Goal: Use online tool/utility: Utilize a website feature to perform a specific function

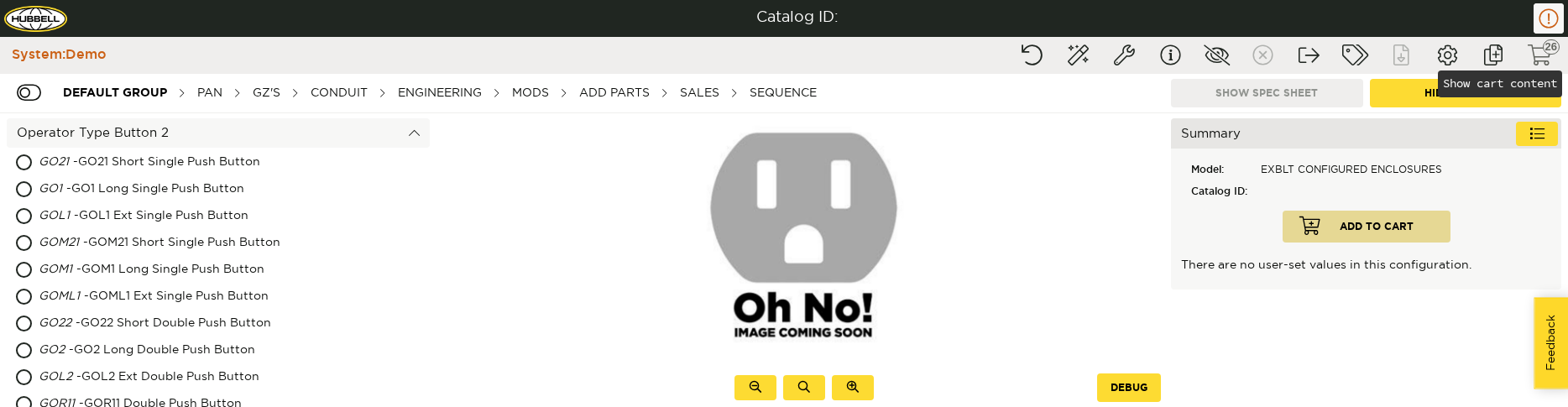
click at [1535, 54] on button "Show cart content" at bounding box center [1539, 55] width 42 height 31
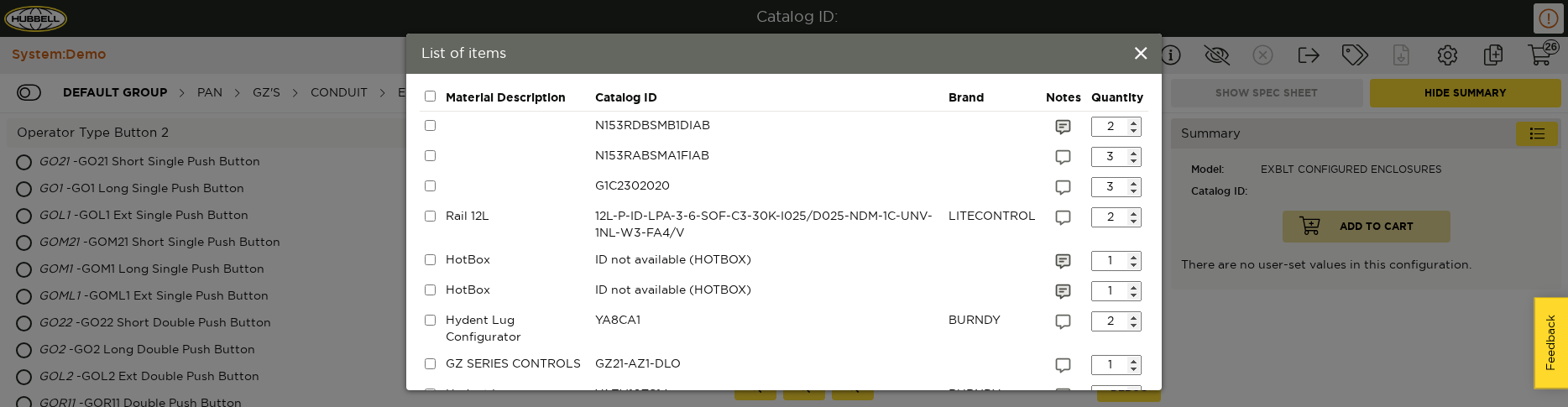
click at [1133, 54] on div "List of items" at bounding box center [783, 54] width 755 height 40
click at [1142, 55] on span at bounding box center [1140, 54] width 11 height 18
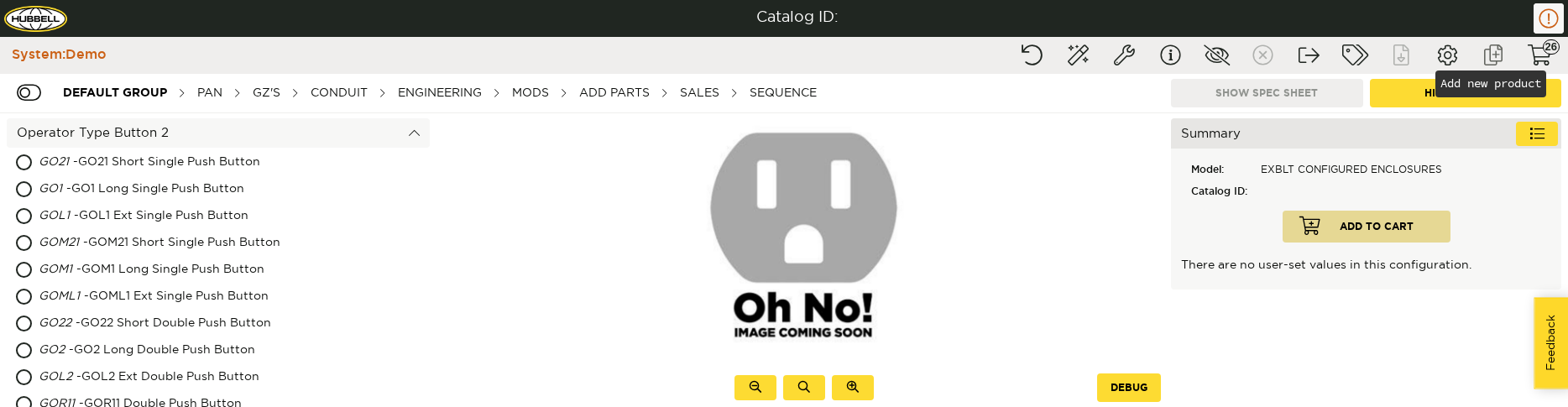
click at [1488, 51] on button "Add new product" at bounding box center [1493, 55] width 42 height 31
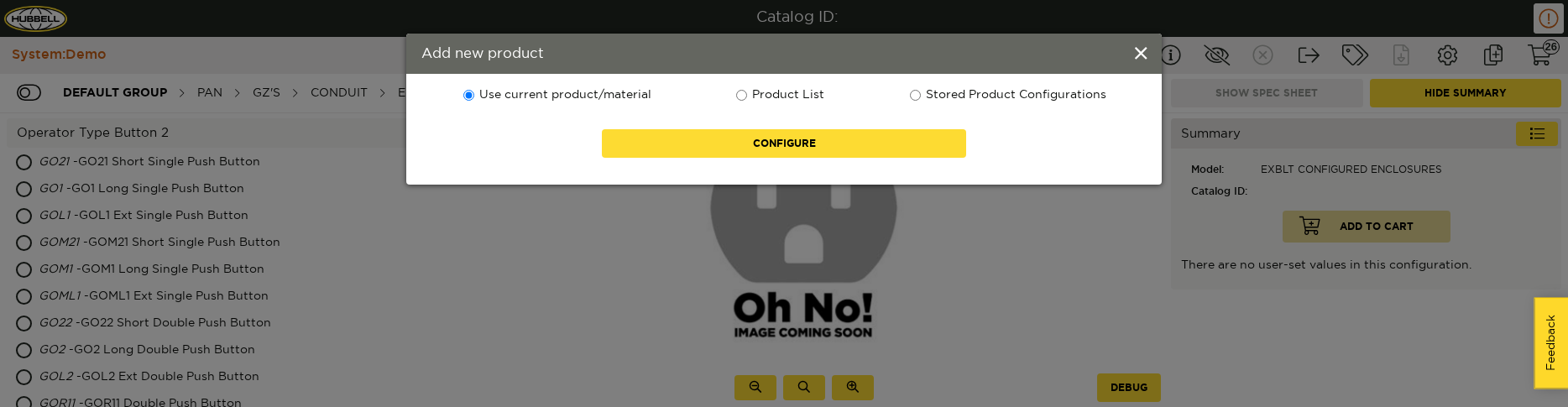
click at [801, 96] on label "Product List" at bounding box center [779, 96] width 90 height 17
click at [747, 96] on input "Product List" at bounding box center [741, 95] width 11 height 11
radio input "true"
radio input "false"
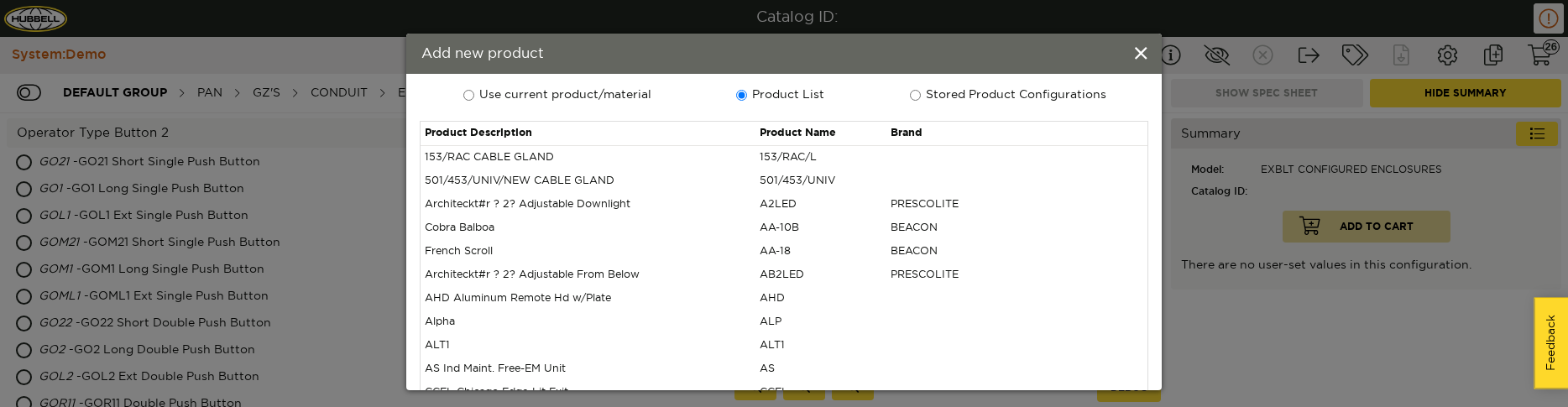
click at [928, 95] on label "Stored Product Configurations" at bounding box center [1006, 96] width 198 height 17
click at [921, 95] on input "Stored Product Configurations" at bounding box center [915, 95] width 11 height 11
radio input "true"
radio input "false"
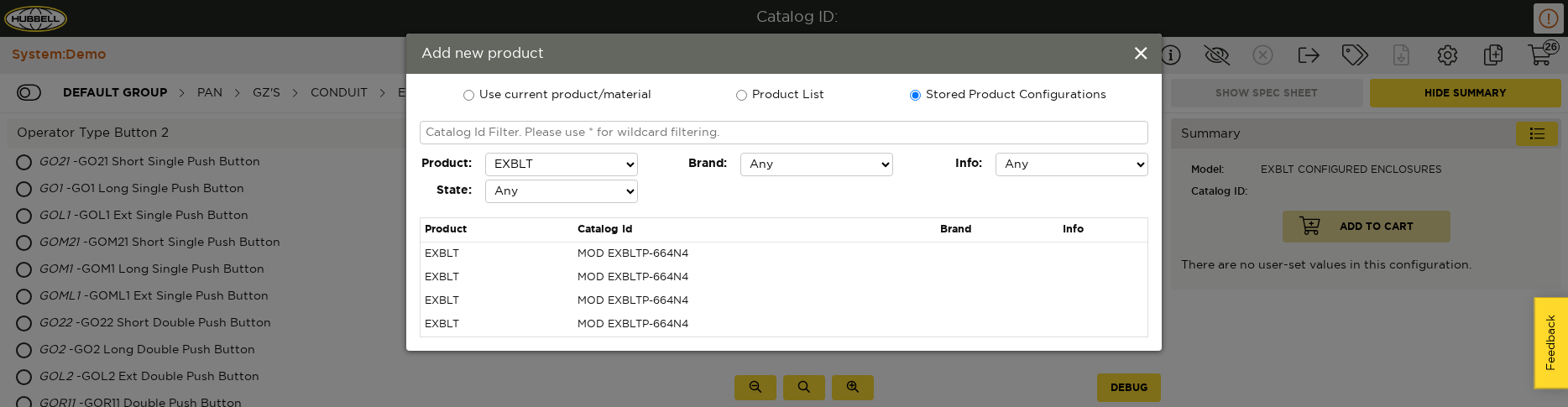
click at [884, 165] on select "Any ALERA LIGHTING ARCHITECTURAL AREA LIGHTING BEACON BURNDY CHANCE COLUMBIA LI…" at bounding box center [816, 164] width 153 height 24
click at [1138, 164] on select "Any Quick Ship" at bounding box center [1071, 164] width 153 height 24
click at [638, 190] on select "Any Valid Invalid" at bounding box center [562, 191] width 153 height 24
click at [746, 195] on div "product : Any 153/RAC/L A2LED AA-10B AA-18 CSK D EXBLT GS GZ GZ_INDIVIDUAL HOTB…" at bounding box center [783, 178] width 729 height 54
drag, startPoint x: 631, startPoint y: 187, endPoint x: 695, endPoint y: 201, distance: 65.5
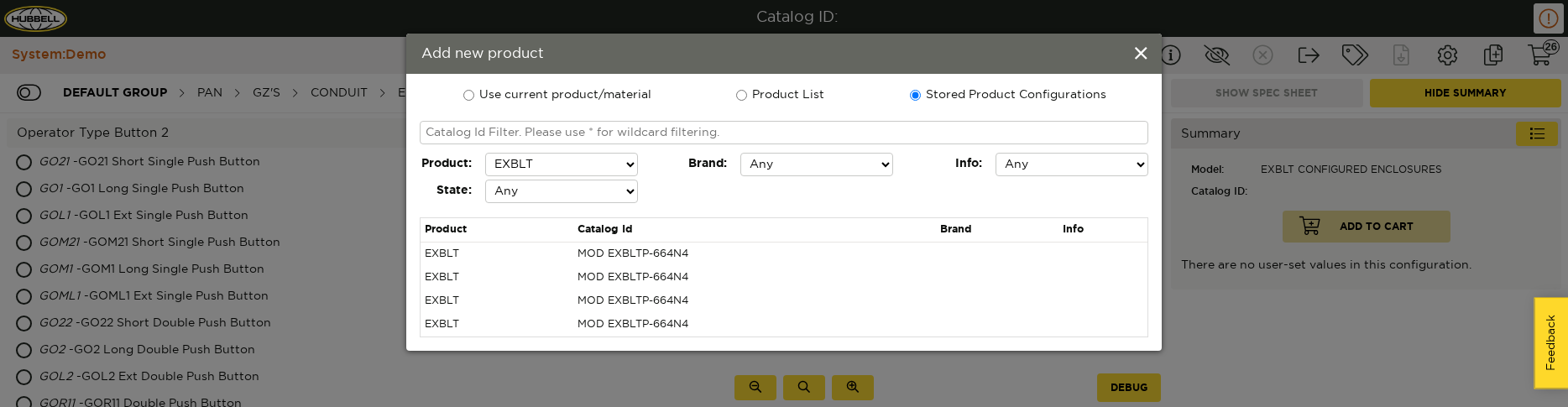
click at [695, 201] on div "product : Any 153/RAC/L A2LED AA-10B AA-18 CSK D EXBLT GS GZ GZ_INDIVIDUAL HOTB…" at bounding box center [783, 178] width 729 height 54
click at [623, 161] on select "Any 153/RAC/L A2LED AA-10B AA-18 CSK D EXBLT GS GZ GZ_INDIVIDUAL HOTBOX HYL HYR…" at bounding box center [562, 164] width 153 height 24
click at [689, 192] on div "product : Any 153/RAC/L A2LED AA-10B AA-18 CSK D EXBLT GS GZ GZ_INDIVIDUAL HOTB…" at bounding box center [783, 178] width 729 height 54
click at [652, 190] on div "product : Any 153/RAC/L A2LED AA-10B AA-18 CSK D EXBLT GS GZ GZ_INDIVIDUAL HOTB…" at bounding box center [783, 178] width 729 height 54
select select "true"
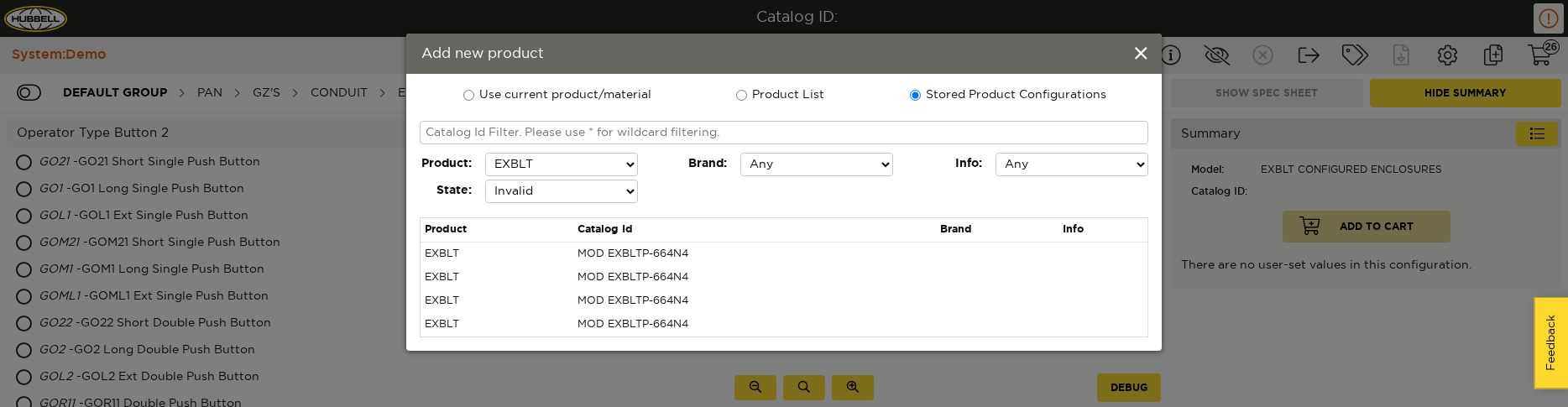
click at [485, 180] on select "Any Valid Invalid" at bounding box center [562, 191] width 153 height 24
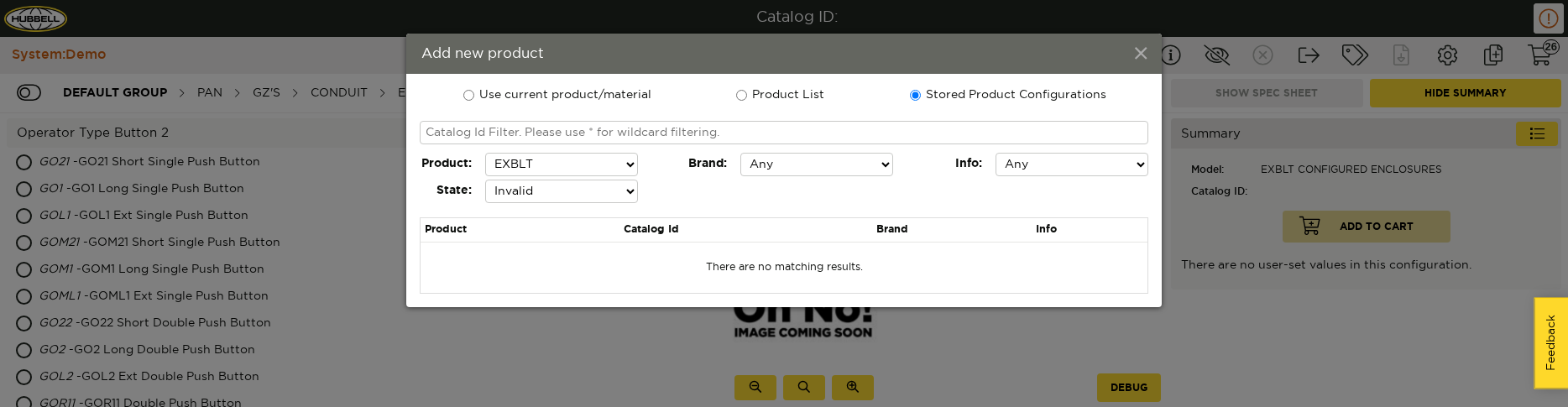
click at [1139, 63] on span at bounding box center [1140, 54] width 11 height 18
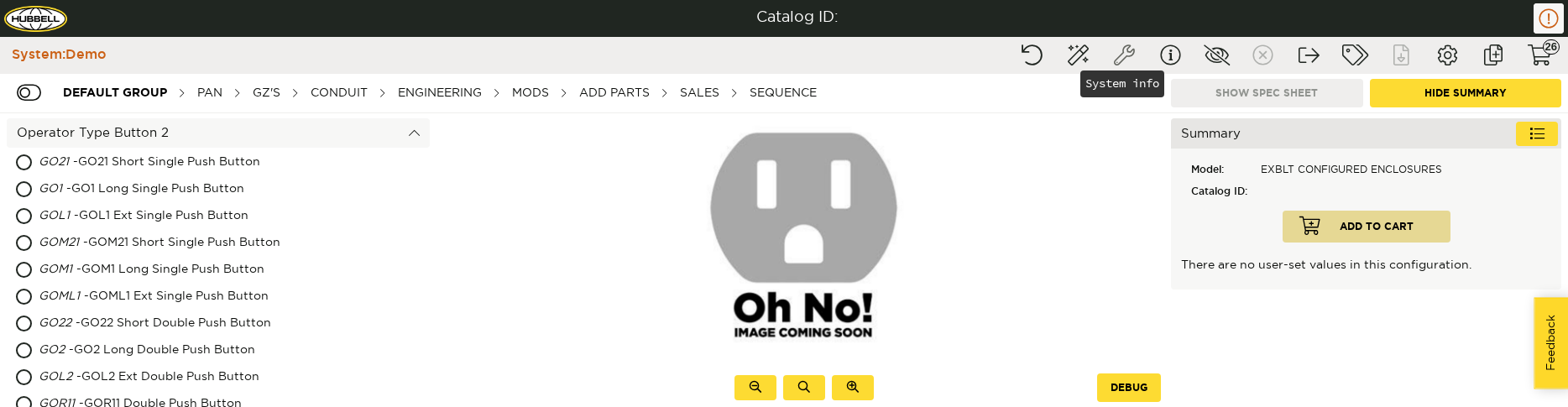
click at [1125, 47] on button "System info" at bounding box center [1124, 55] width 42 height 31
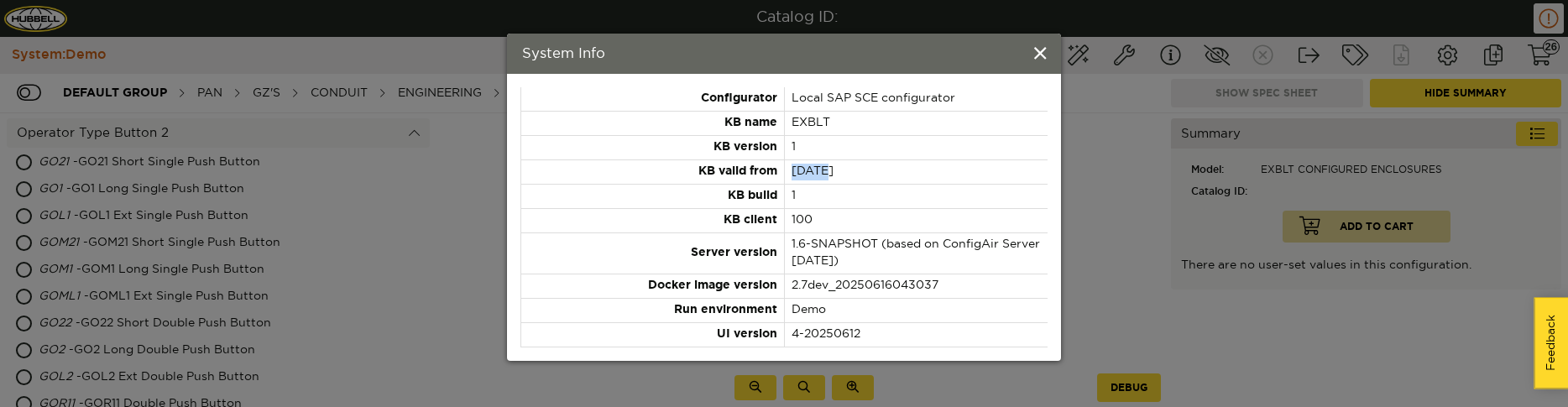
drag, startPoint x: 820, startPoint y: 169, endPoint x: 789, endPoint y: 168, distance: 31.0
click at [789, 168] on td "2021-02-26" at bounding box center [916, 172] width 264 height 24
click at [935, 190] on td "1" at bounding box center [916, 196] width 264 height 24
click at [1039, 58] on span at bounding box center [1040, 54] width 11 height 18
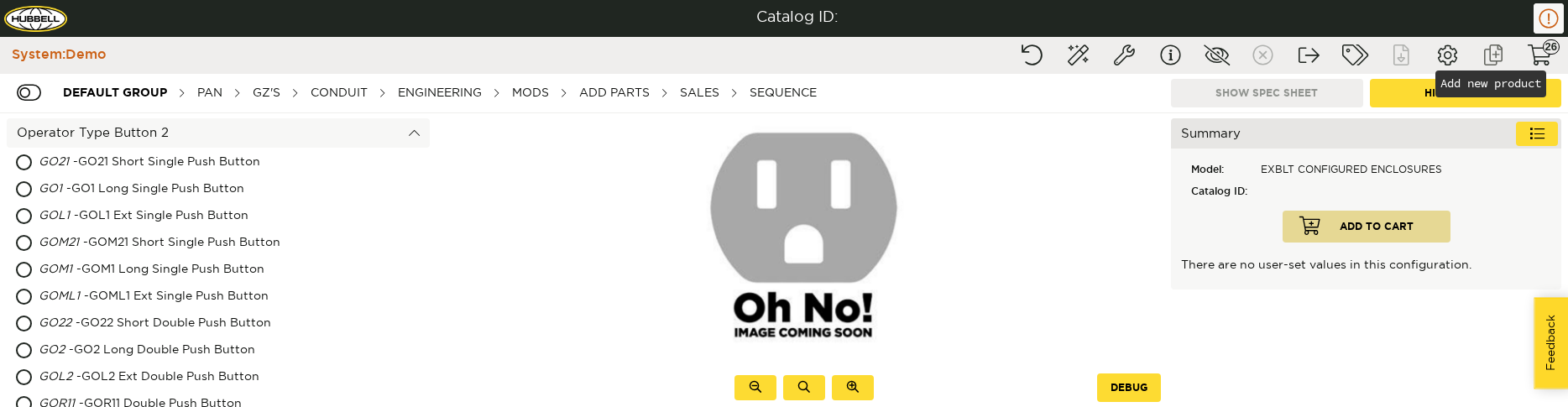
click at [1492, 49] on button "Add new product" at bounding box center [1493, 55] width 42 height 31
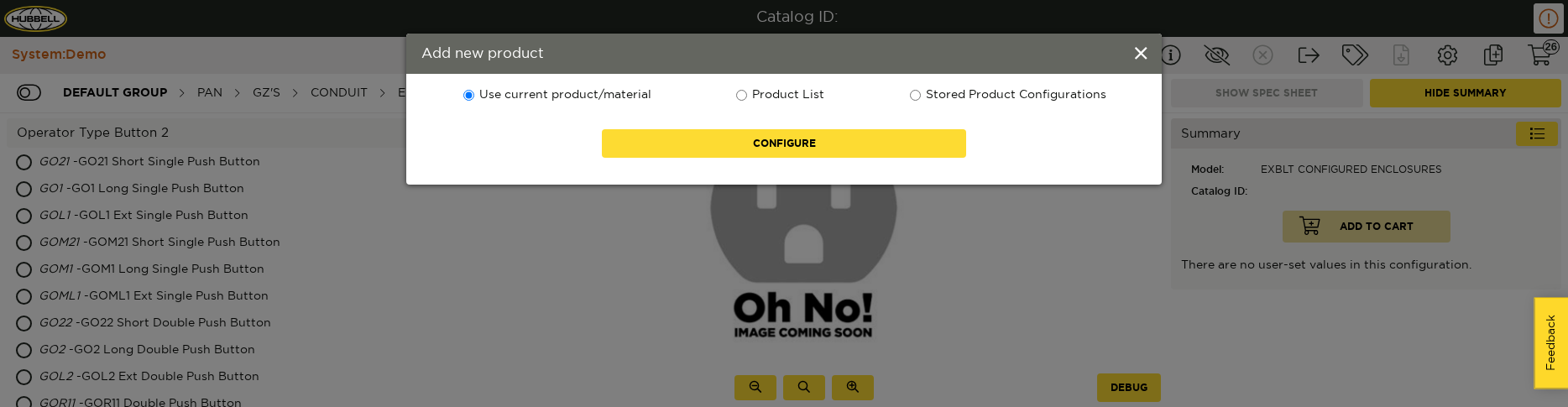
click at [1010, 96] on label "Stored Product Configurations" at bounding box center [1006, 96] width 198 height 17
click at [921, 96] on input "Stored Product Configurations" at bounding box center [915, 95] width 11 height 11
radio input "true"
radio input "false"
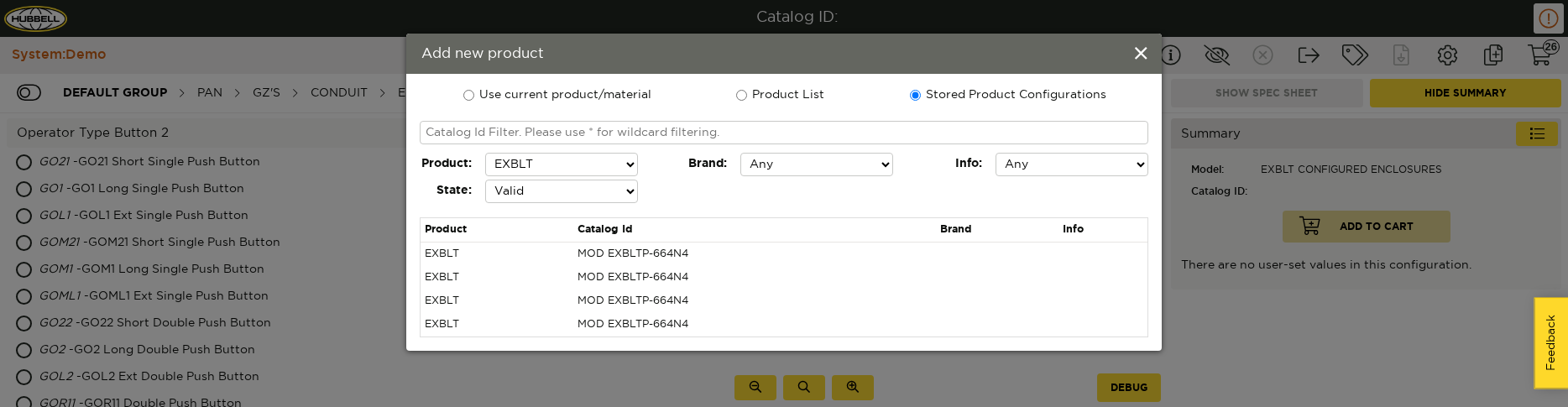
click at [485, 180] on select "Any Valid Invalid" at bounding box center [562, 191] width 153 height 24
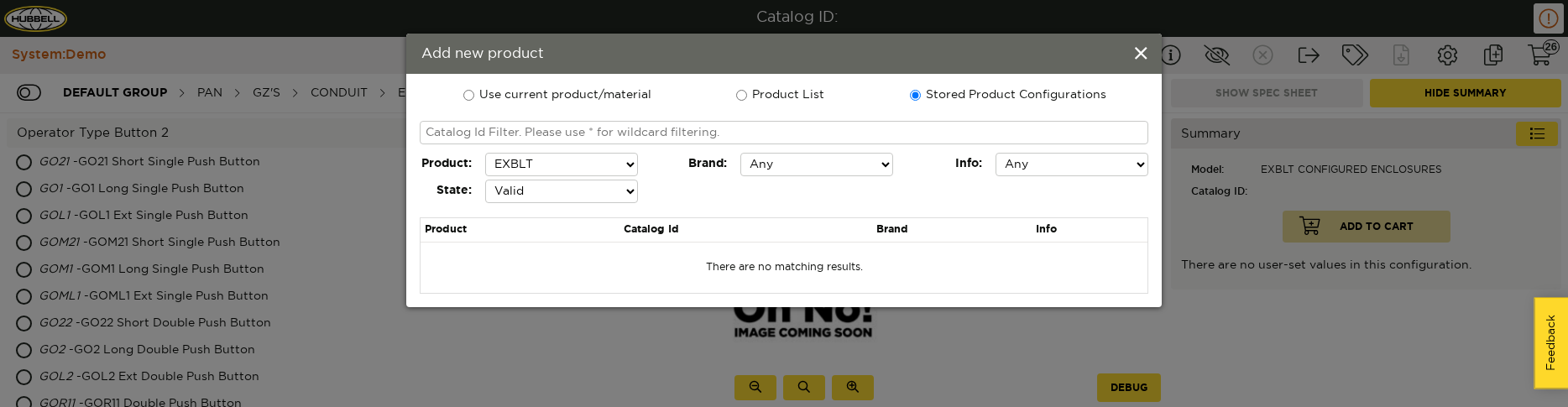
select select "true"
click at [485, 180] on select "Any Valid Invalid" at bounding box center [562, 191] width 153 height 24
select select
click at [485, 153] on select "Any 153/RAC/L A2LED AA-10B AA-18 CSK D EXBLT GS GZ GZ_INDIVIDUAL HOTBOX HYL HYR…" at bounding box center [562, 164] width 153 height 24
select select "false"
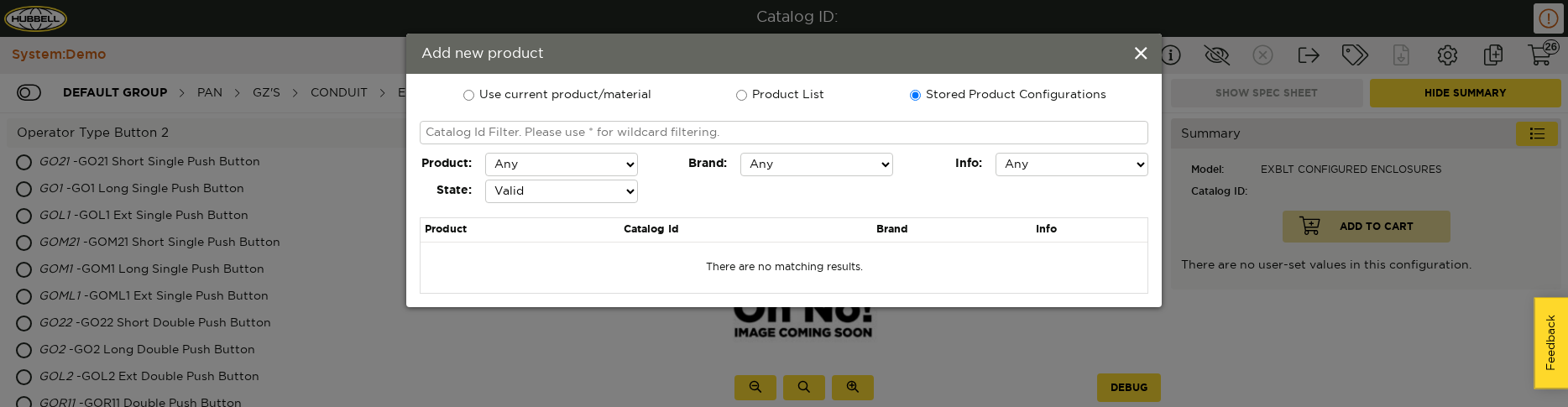
click at [485, 180] on select "Any Valid Invalid" at bounding box center [562, 191] width 153 height 24
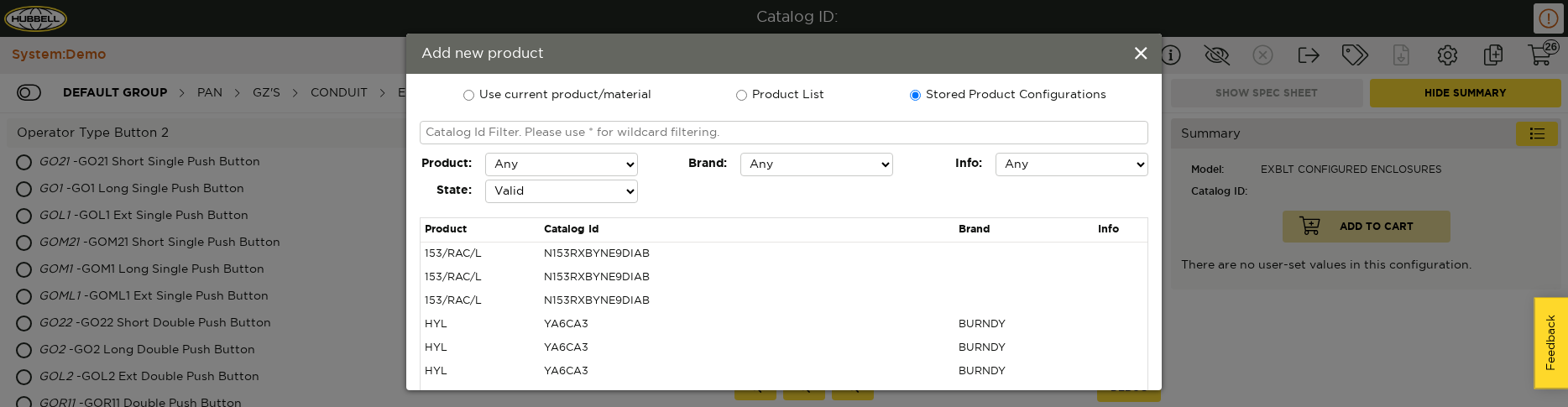
click at [485, 180] on select "Any Valid Invalid" at bounding box center [562, 191] width 153 height 24
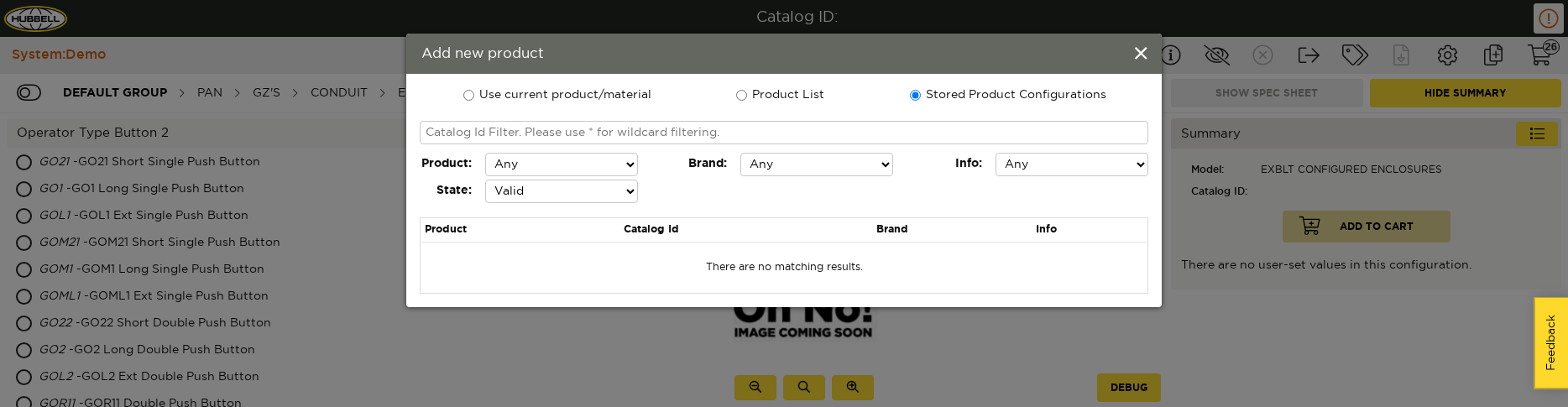
select select "true"
click at [485, 180] on select "Any Valid Invalid" at bounding box center [562, 191] width 153 height 24
select select
click at [485, 180] on select "Any Valid Invalid" at bounding box center [562, 191] width 153 height 24
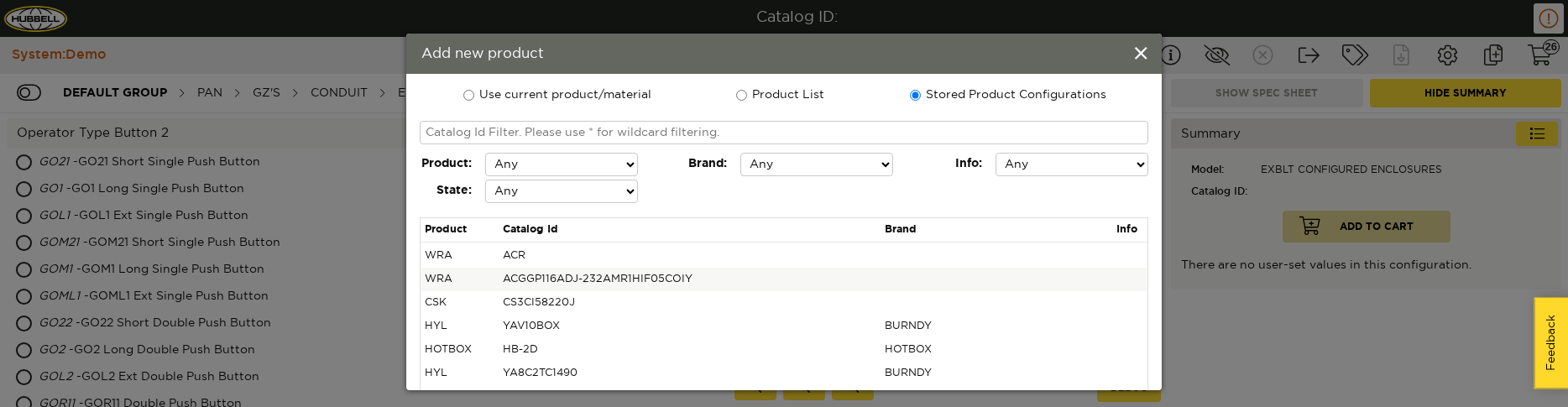
scroll to position [503, 0]
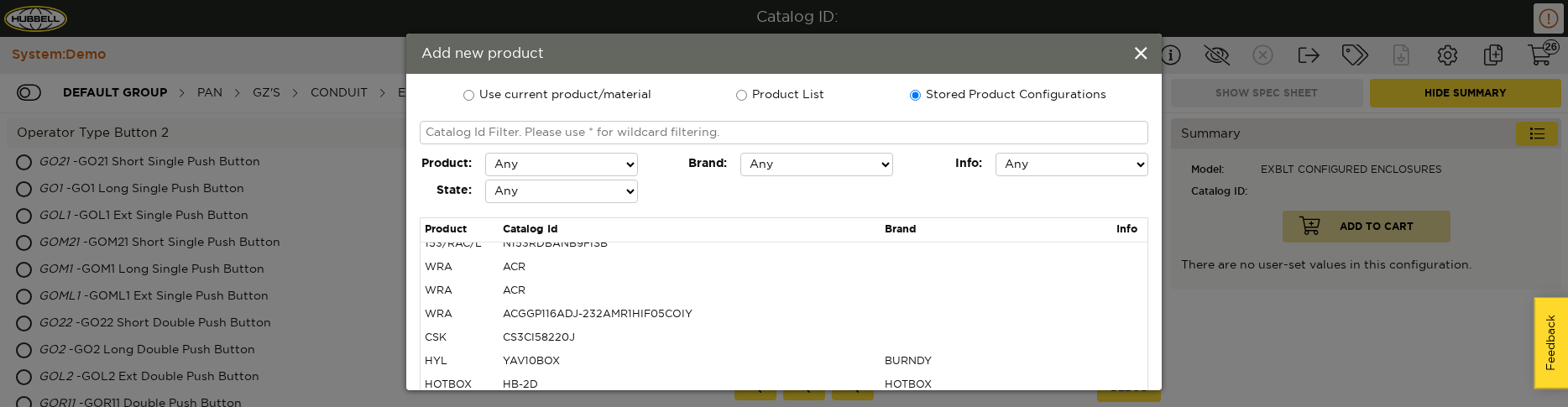
click at [882, 169] on select "Any ALERA LIGHTING ARCHITECTURAL AREA LIGHTING BEACON BURNDY CHANCE COLUMBIA LI…" at bounding box center [816, 164] width 153 height 24
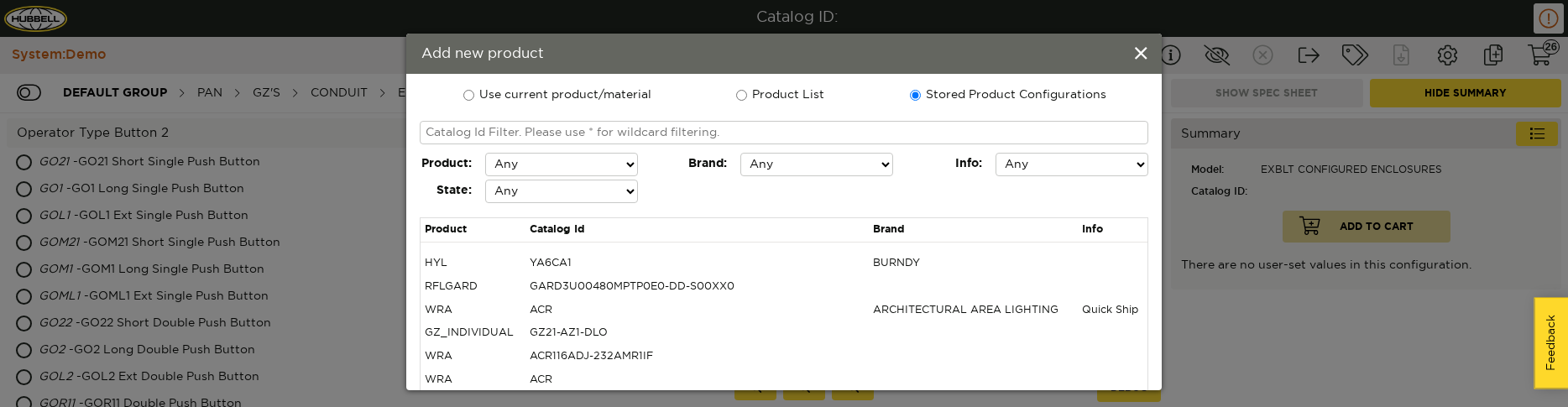
scroll to position [796, 0]
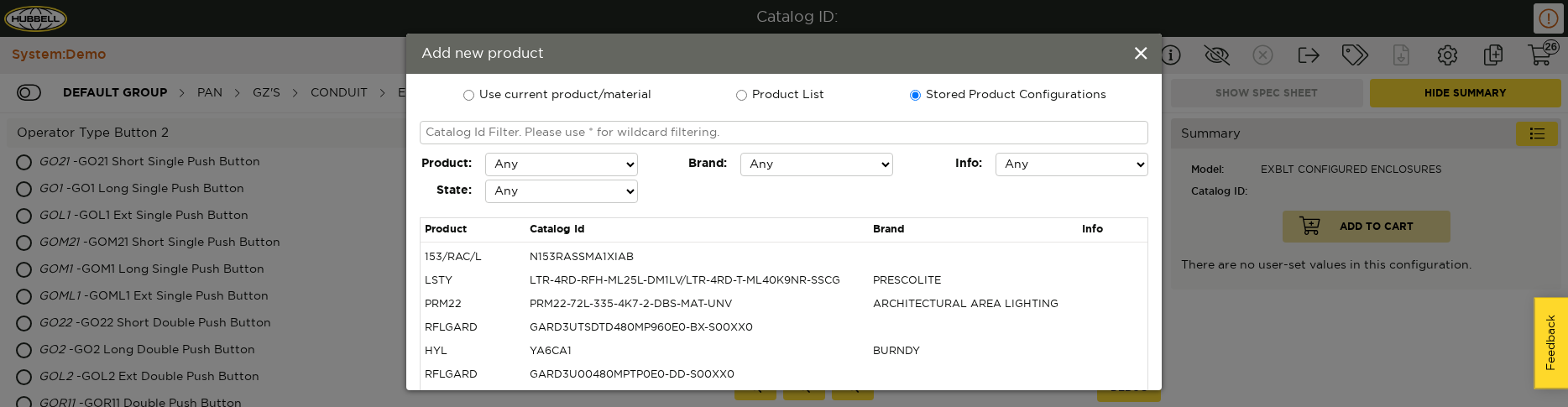
click at [1131, 163] on select "Any Quick Ship" at bounding box center [1071, 164] width 153 height 24
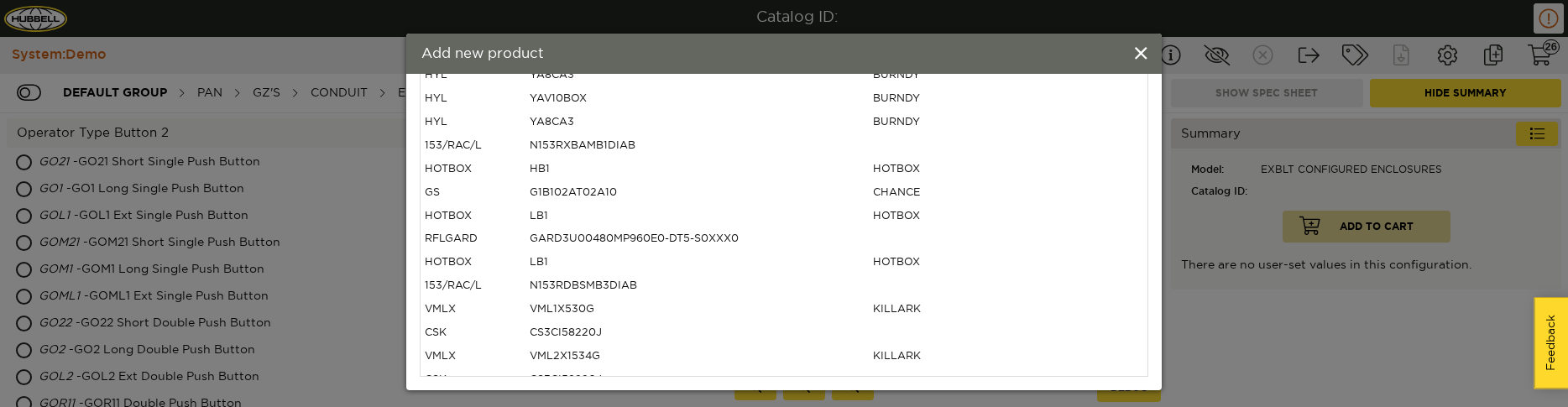
scroll to position [0, 0]
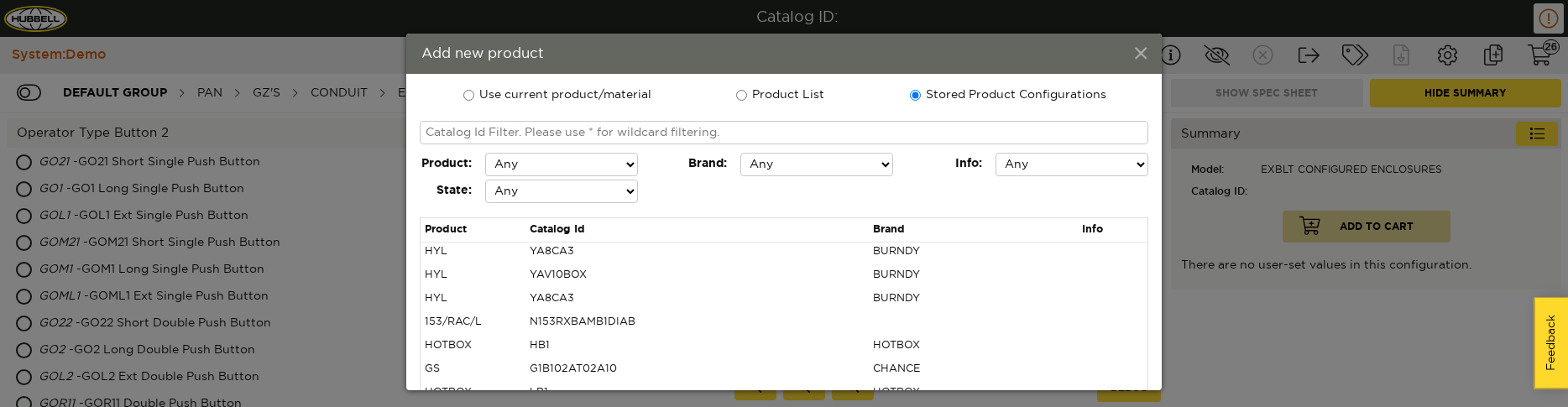
click at [1141, 50] on span at bounding box center [1140, 54] width 11 height 18
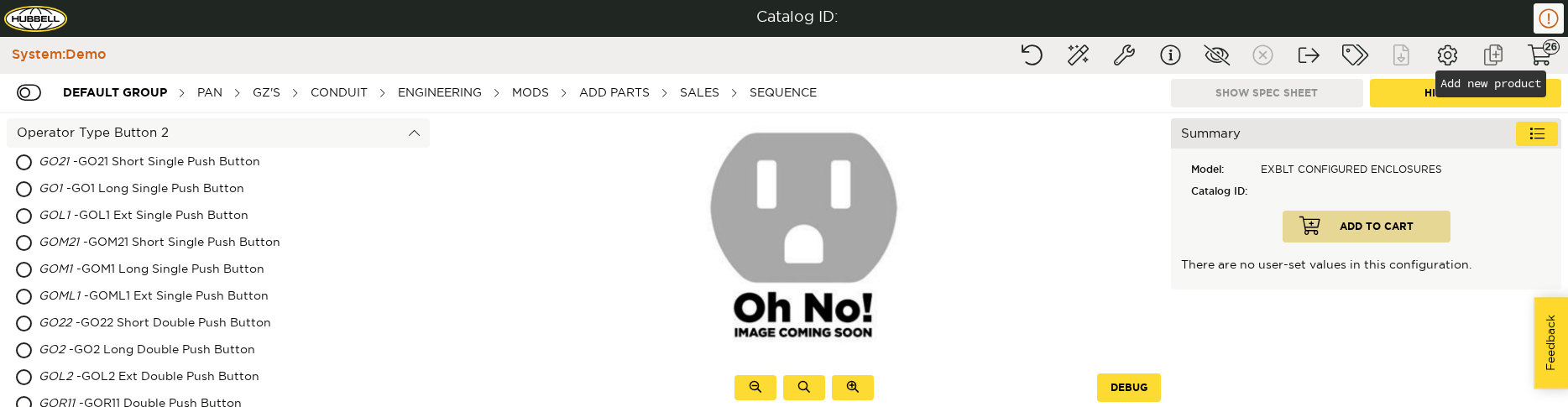
click at [1487, 64] on button "Add new product" at bounding box center [1493, 55] width 42 height 31
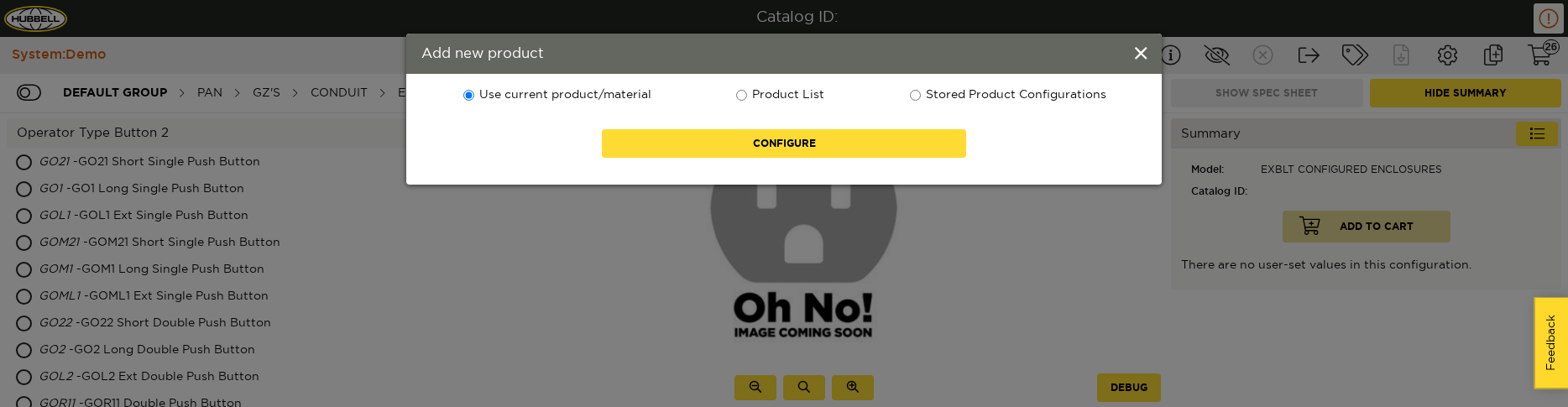
click at [938, 94] on label "Stored Product Configurations" at bounding box center [1006, 96] width 198 height 17
click at [921, 94] on input "Stored Product Configurations" at bounding box center [915, 95] width 11 height 11
radio input "true"
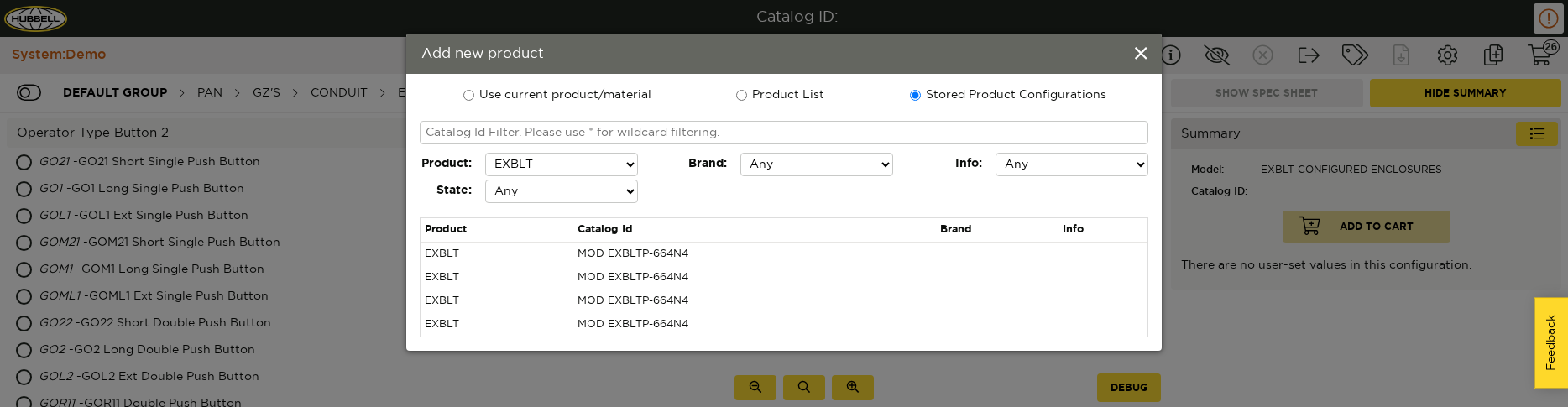
click at [501, 94] on label "Use current product/material" at bounding box center [556, 96] width 190 height 17
click at [474, 94] on input "Use current product/material" at bounding box center [468, 95] width 11 height 11
radio input "true"
radio input "false"
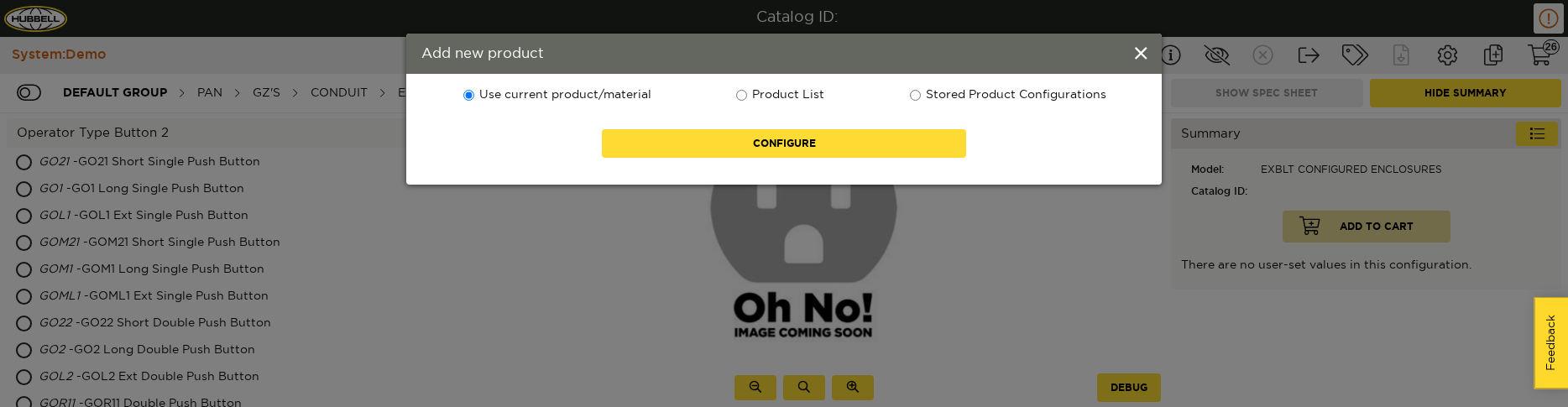
click at [813, 91] on label "Product List" at bounding box center [779, 96] width 90 height 17
click at [747, 91] on input "Product List" at bounding box center [741, 95] width 11 height 11
radio input "true"
radio input "false"
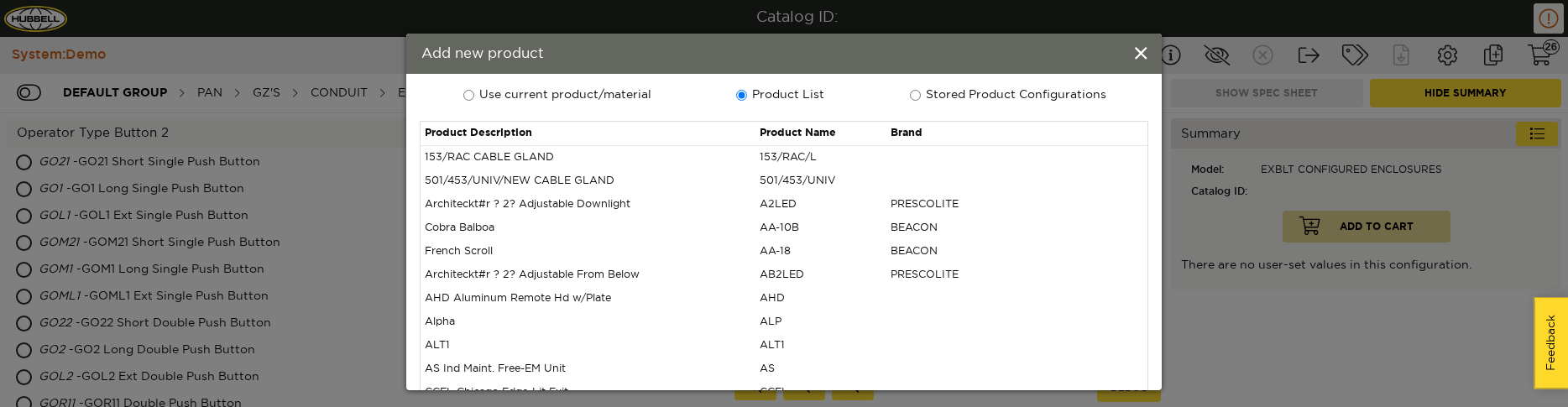
click at [987, 92] on label "Stored Product Configurations" at bounding box center [1006, 96] width 198 height 17
click at [921, 92] on input "Stored Product Configurations" at bounding box center [915, 95] width 11 height 11
radio input "true"
radio input "false"
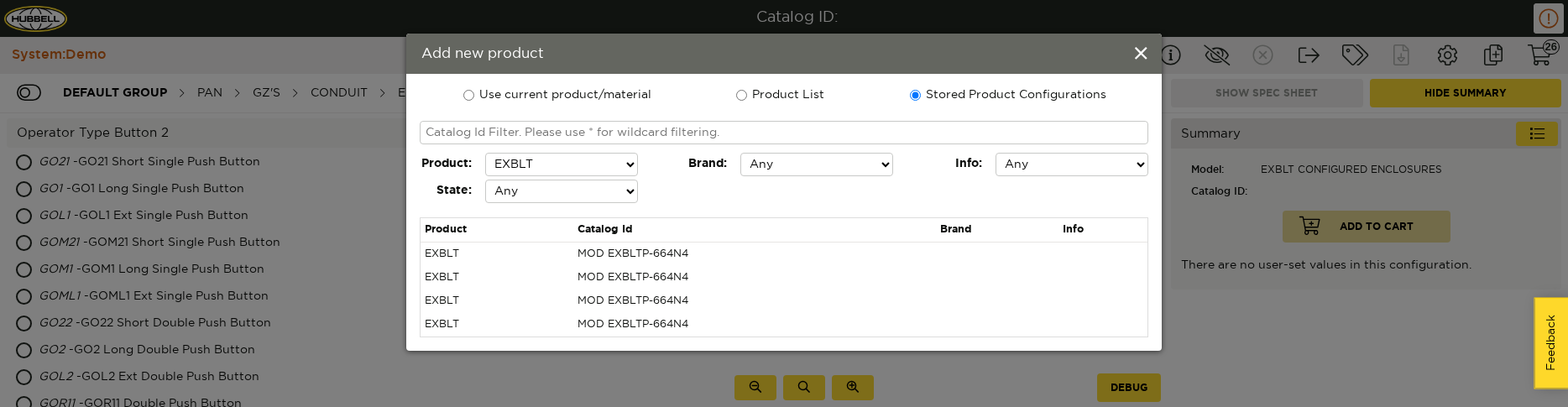
select select "false"
click at [485, 180] on select "Any Valid Invalid" at bounding box center [562, 191] width 153 height 24
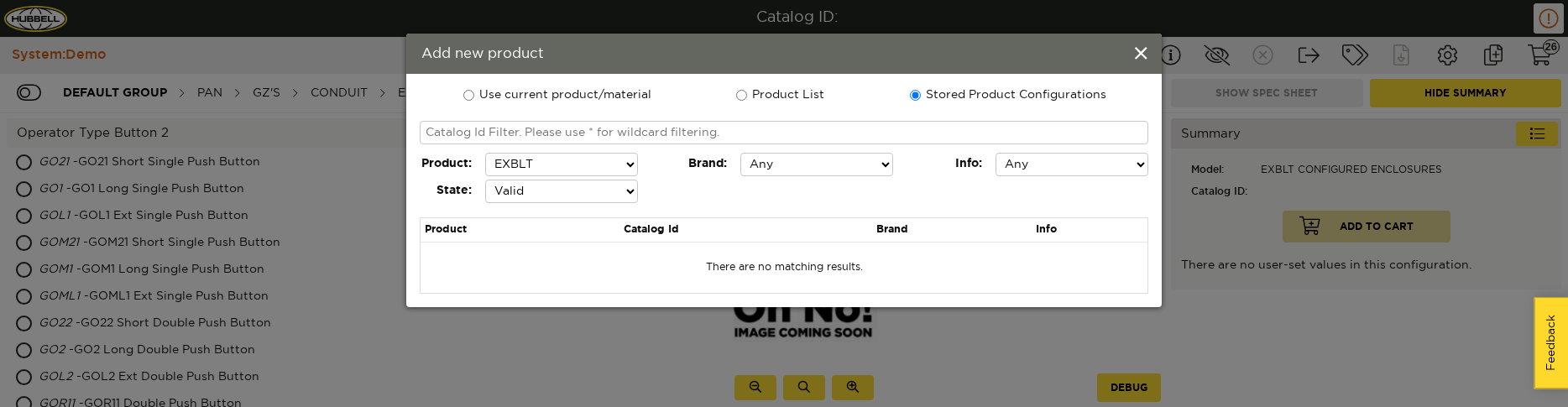
select select "ALERA LIGHTING"
click at [740, 153] on select "Any ALERA LIGHTING ARCHITECTURAL AREA LIGHTING BEACON BURNDY CHANCE COLUMBIA LI…" at bounding box center [816, 164] width 153 height 24
